Goal: Task Accomplishment & Management: Complete application form

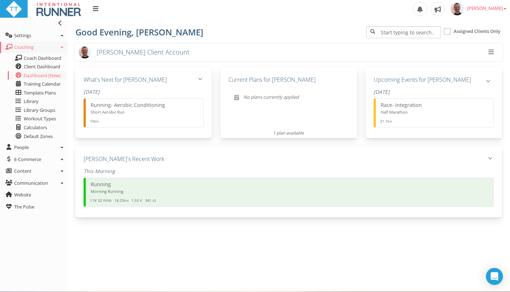
click at [491, 52] on span "button" at bounding box center [490, 52] width 5 height 0
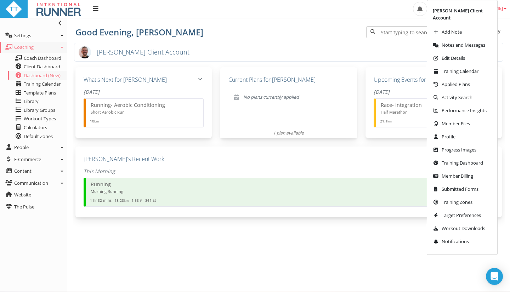
click at [113, 51] on span "[PERSON_NAME] Client Account" at bounding box center [143, 52] width 93 height 8
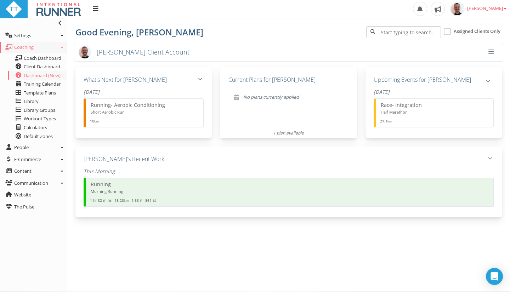
click at [89, 52] on img at bounding box center [85, 52] width 12 height 12
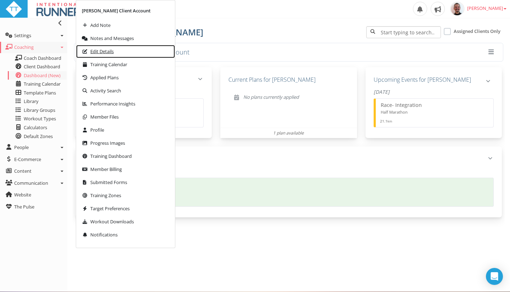
click at [99, 52] on span "Edit Details" at bounding box center [101, 51] width 23 height 5
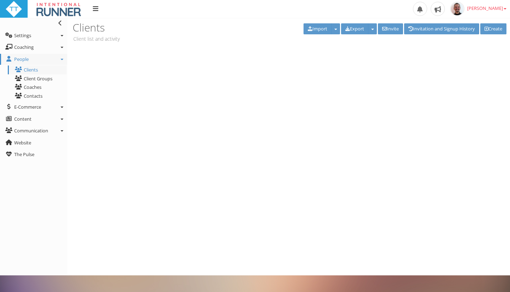
type input "[PERSON_NAME]"
type input "[PERSON_NAME] Client Account"
type input "coach@intentionalrunner.com"
type input "IntentionalRunner.client"
select select "8e01a150-34d1-4ba0-a989-bb0e31ace1ab"
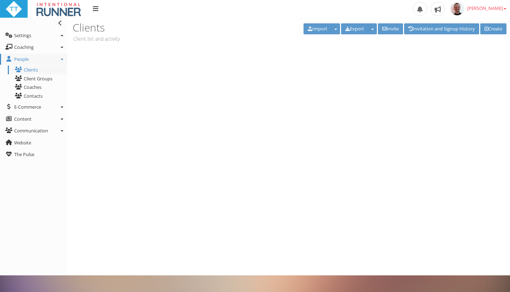
type input "-1"
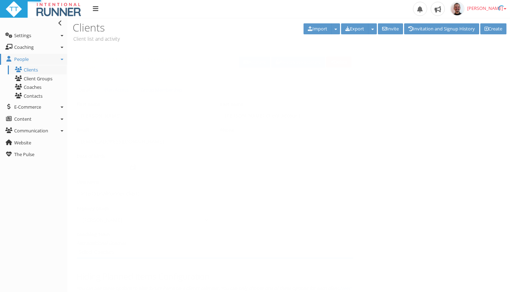
select select "8e01a150-34d1-4ba0-a989-bb0e31ace1ab"
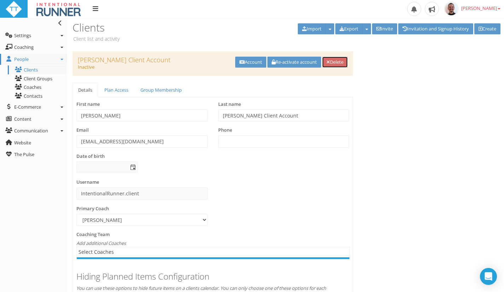
click at [334, 68] on link "Delete" at bounding box center [334, 62] width 25 height 11
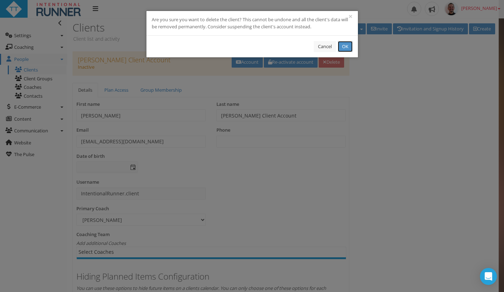
click at [346, 44] on button "OK" at bounding box center [345, 46] width 15 height 11
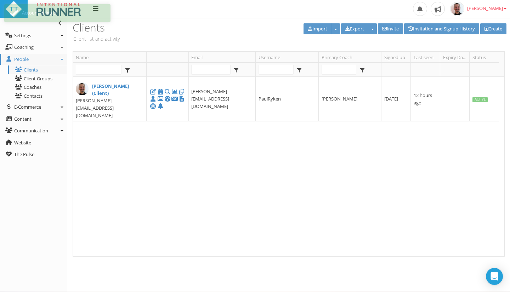
click at [130, 121] on div "Paul RYKEN (Client) paul@paulryken.com paul@paulryken.com PaulRyken Paul RYKEN …" at bounding box center [285, 166] width 425 height 179
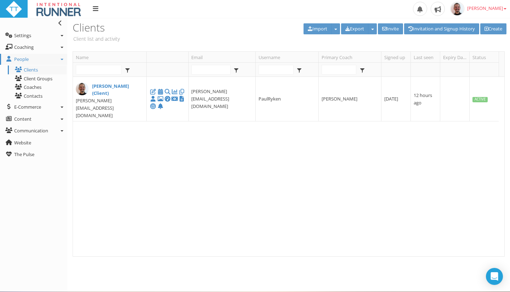
click at [130, 121] on div "Paul RYKEN (Client) paul@paulryken.com paul@paulryken.com PaulRyken Paul RYKEN …" at bounding box center [285, 166] width 425 height 179
click at [498, 9] on span "[PERSON_NAME]" at bounding box center [486, 8] width 39 height 6
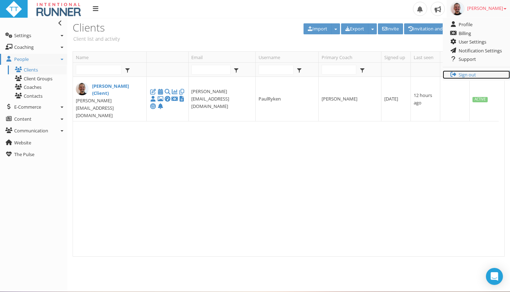
click at [469, 75] on link "Sign out" at bounding box center [475, 74] width 67 height 9
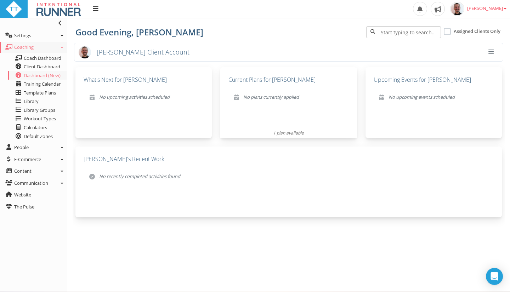
click at [492, 55] on button "button" at bounding box center [490, 52] width 13 height 12
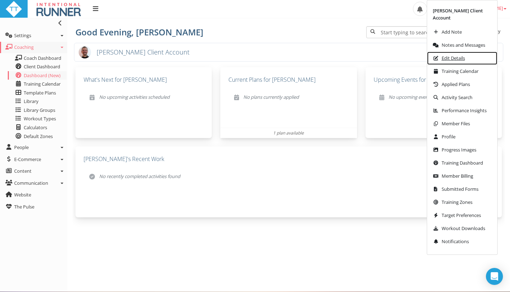
click at [463, 58] on span "Edit Details" at bounding box center [452, 58] width 23 height 5
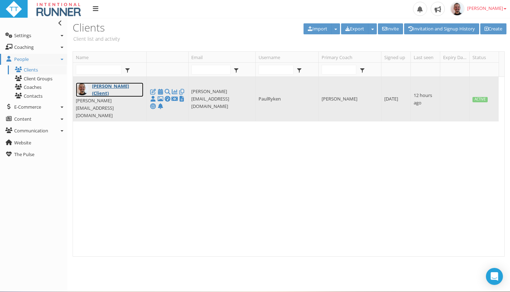
click at [119, 89] on link "Paul RYKEN (Client)" at bounding box center [110, 89] width 68 height 15
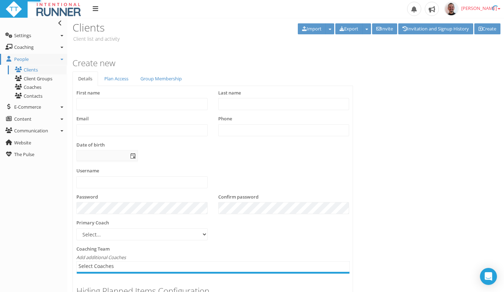
type input "Paul"
type input "RYKEN (Client)"
type input "paul@paulryken.com"
type input "+642041412785"
type input "PaulRyken"
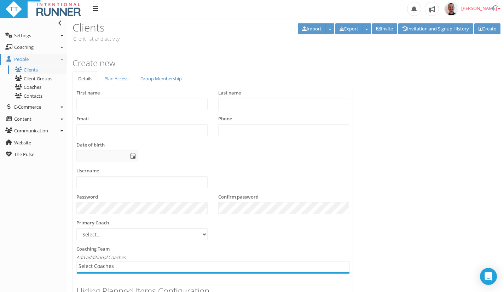
select select "8e01a150-34d1-4ba0-a989-bb0e31ace1ab"
type input "PauRyken"
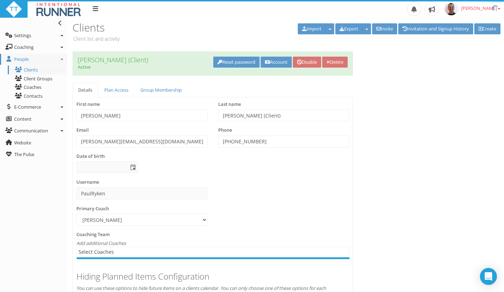
select select "8e01a150-34d1-4ba0-a989-bb0e31ace1ab"
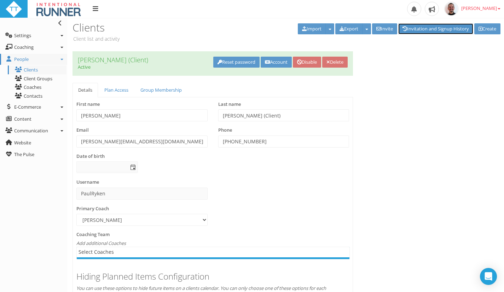
click at [453, 29] on link "Invitation and Signup History" at bounding box center [436, 28] width 75 height 11
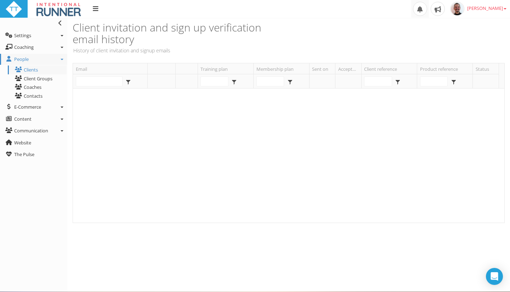
click at [427, 10] on span at bounding box center [420, 9] width 14 height 14
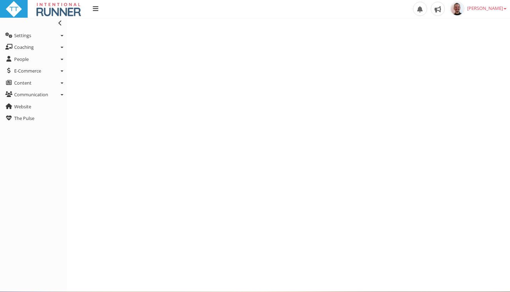
click at [427, 10] on span at bounding box center [420, 9] width 14 height 14
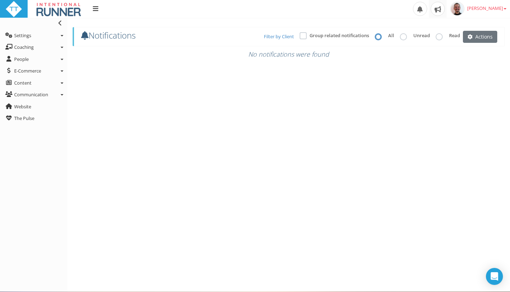
click at [445, 13] on span at bounding box center [437, 9] width 14 height 14
click at [486, 7] on span "[PERSON_NAME]" at bounding box center [486, 8] width 39 height 6
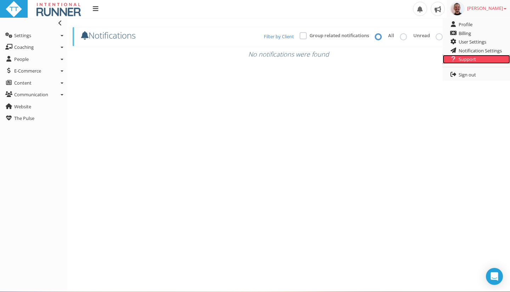
click at [472, 58] on link "Support" at bounding box center [475, 59] width 67 height 9
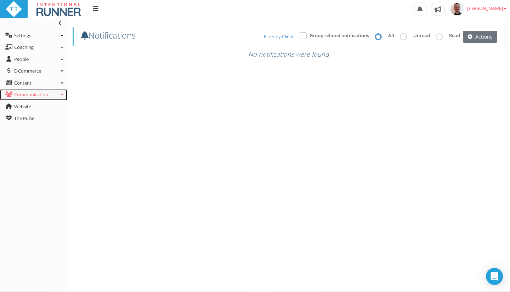
click at [61, 94] on link "Communication" at bounding box center [33, 94] width 67 height 11
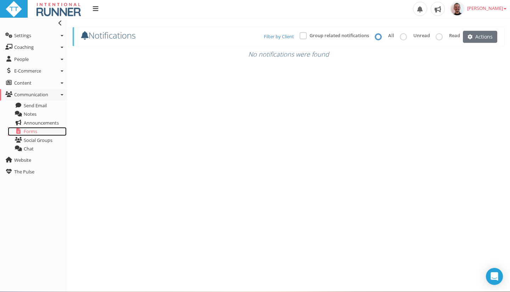
click at [36, 133] on span "Forms" at bounding box center [30, 131] width 13 height 6
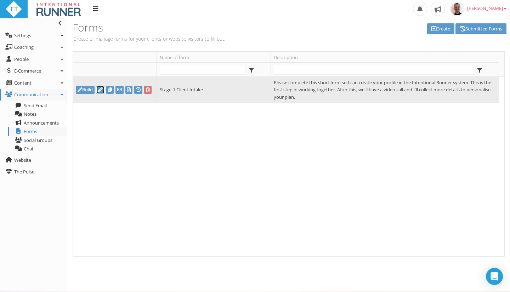
click at [100, 89] on icon at bounding box center [100, 89] width 5 height 5
type input "Stage-1 Client Intake"
type textarea "Please complete this short form so I can create your profile in the Intentional…"
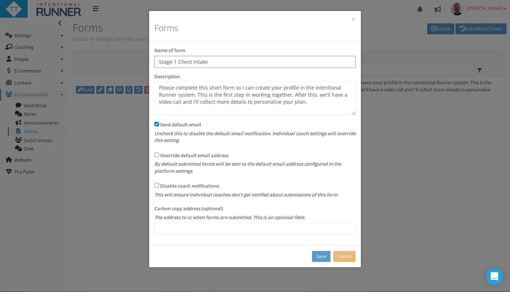
drag, startPoint x: 217, startPoint y: 60, endPoint x: 154, endPoint y: 63, distance: 63.1
click at [154, 63] on div "Name of form Stage-1 Client Intake" at bounding box center [255, 60] width 212 height 26
click at [171, 66] on input "Stage-1 Client Intake" at bounding box center [254, 62] width 201 height 12
drag, startPoint x: 212, startPoint y: 58, endPoint x: 150, endPoint y: 57, distance: 62.0
click at [150, 57] on div "Name of form Stage 1 Client Intake" at bounding box center [255, 60] width 212 height 26
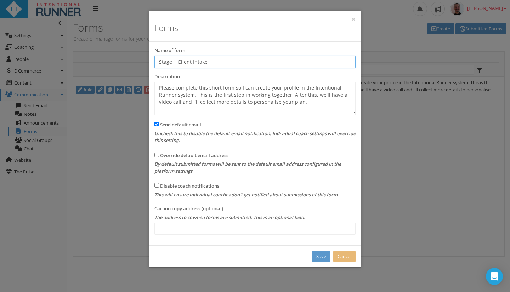
click at [181, 62] on input "Stage 1 Client Intake" at bounding box center [254, 62] width 201 height 12
drag, startPoint x: 179, startPoint y: 62, endPoint x: 155, endPoint y: 63, distance: 23.4
click at [155, 63] on input "Stage 1 Client Intake" at bounding box center [254, 62] width 201 height 12
type input "Client Intake"
click at [324, 257] on link "Save" at bounding box center [321, 256] width 18 height 11
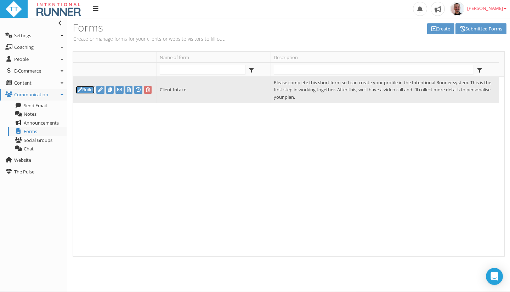
click at [88, 89] on link "Build" at bounding box center [85, 90] width 19 height 8
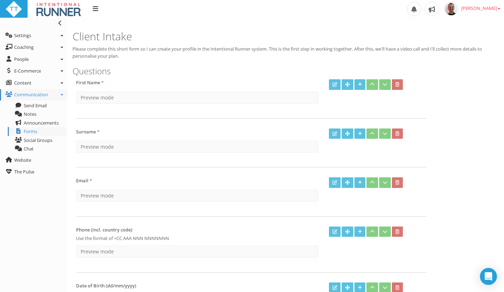
click at [145, 55] on p "Please complete this short form so I can create your profile in the Intentional…" at bounding box center [286, 53] width 427 height 14
click at [185, 51] on p "Please complete this short form so I can create your profile in the Intentional…" at bounding box center [286, 53] width 427 height 14
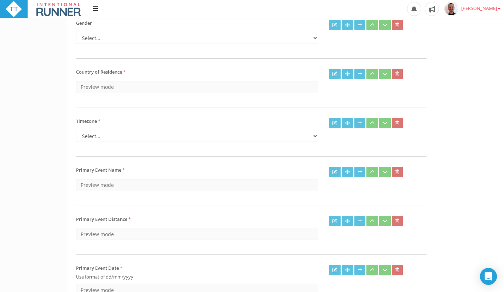
scroll to position [354, 0]
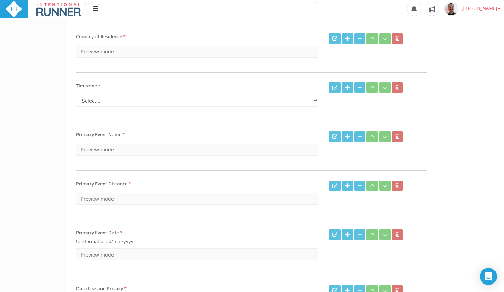
click at [111, 38] on span "Country of Residence" at bounding box center [99, 36] width 46 height 6
drag, startPoint x: 104, startPoint y: 37, endPoint x: 109, endPoint y: 37, distance: 5.0
click at [105, 37] on span "Country of Residence" at bounding box center [99, 36] width 46 height 6
click at [438, 91] on div "Timezone * Select... [GEOGRAPHIC_DATA]/[US_STATE] (Eastern Time) [GEOGRAPHIC_DA…" at bounding box center [288, 106] width 434 height 49
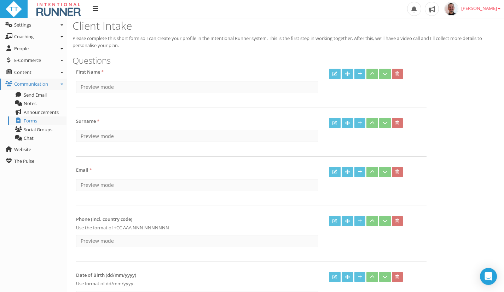
scroll to position [0, 0]
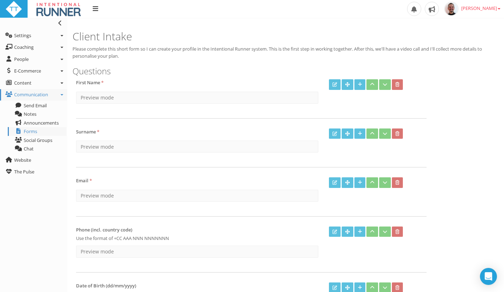
drag, startPoint x: 448, startPoint y: 67, endPoint x: 472, endPoint y: 64, distance: 23.9
click at [449, 67] on h3 "Questions" at bounding box center [286, 71] width 427 height 9
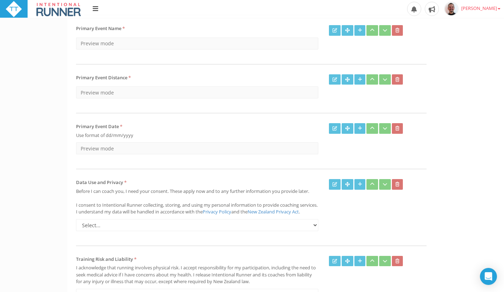
scroll to position [542, 0]
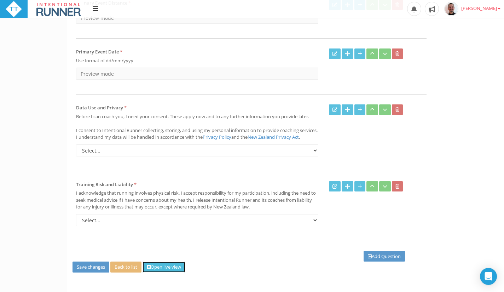
click at [166, 264] on link "Open live view" at bounding box center [164, 267] width 43 height 11
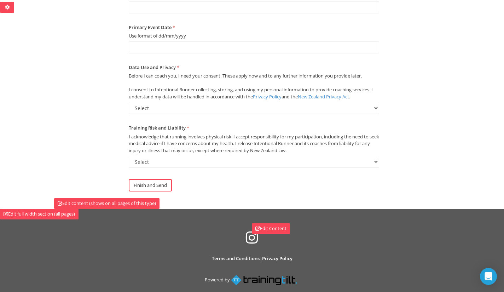
scroll to position [395, 0]
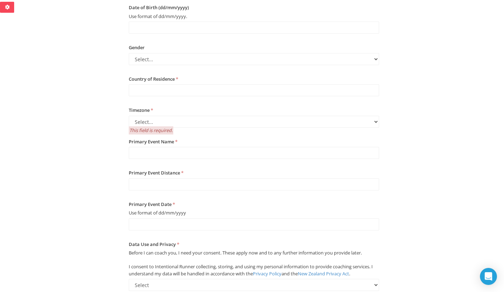
scroll to position [389, 0]
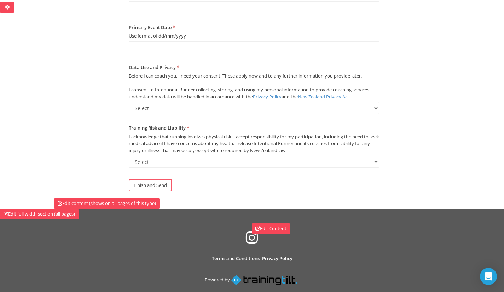
click at [156, 187] on link "Finish and Send" at bounding box center [150, 185] width 43 height 12
